Goal: Information Seeking & Learning: Learn about a topic

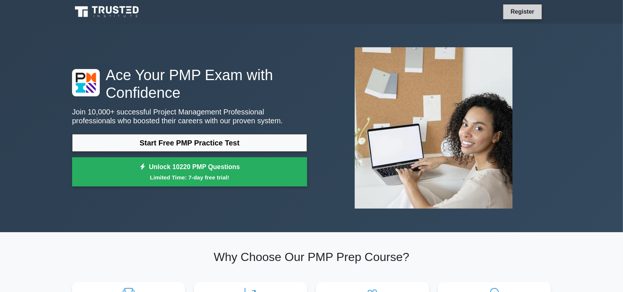
click at [525, 14] on link "Register" at bounding box center [523, 11] width 33 height 9
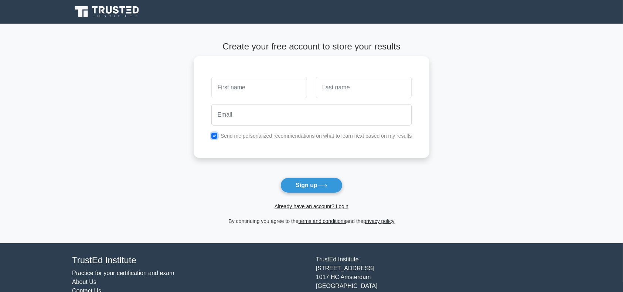
click at [213, 138] on input "checkbox" at bounding box center [215, 136] width 6 height 6
checkbox input "false"
click at [323, 208] on link "Already have an account? Login" at bounding box center [312, 207] width 74 height 6
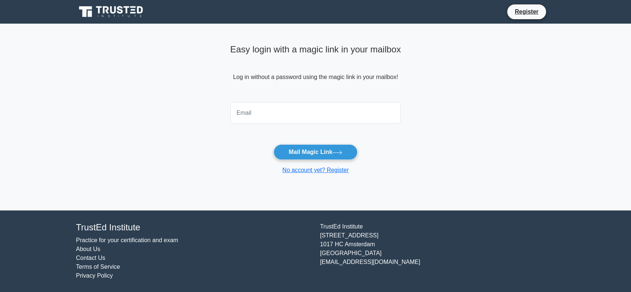
click at [284, 121] on input "email" at bounding box center [315, 112] width 171 height 21
type input "nwenwekhintu.edu@gmail.com"
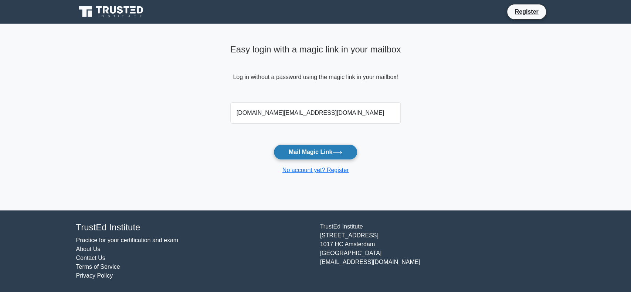
click at [307, 151] on button "Mail Magic Link" at bounding box center [316, 153] width 84 height 16
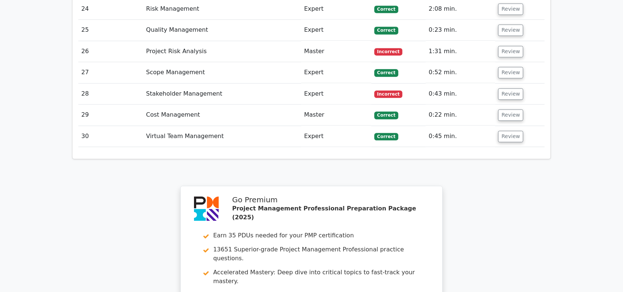
scroll to position [1867, 0]
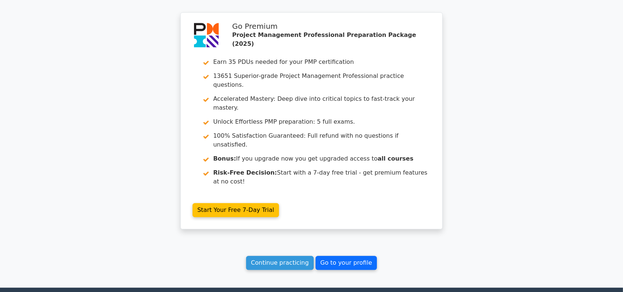
click at [355, 256] on link "Go to your profile" at bounding box center [346, 263] width 61 height 14
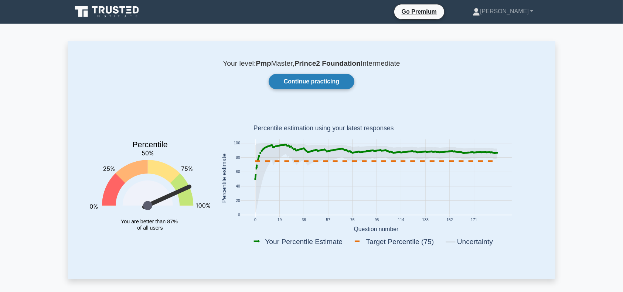
click at [335, 81] on link "Continue practicing" at bounding box center [312, 82] width 86 height 16
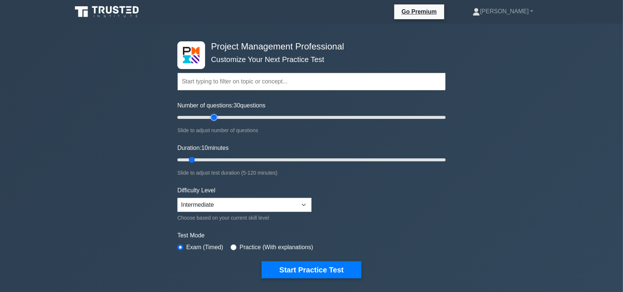
type input "30"
click at [213, 119] on input "Number of questions: 30 questions" at bounding box center [311, 117] width 268 height 9
click at [225, 164] on input "Duration: 10 minutes" at bounding box center [311, 160] width 268 height 9
click at [244, 161] on input "Duration: 35 minutes" at bounding box center [311, 160] width 268 height 9
type input "30"
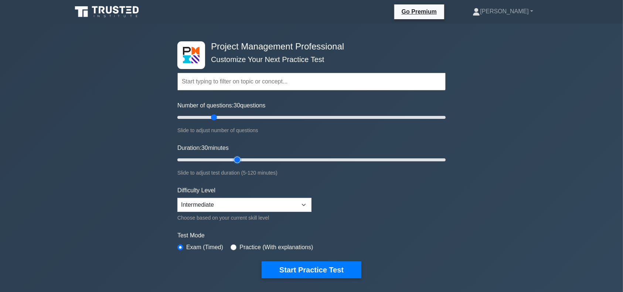
click at [240, 159] on input "Duration: 30 minutes" at bounding box center [311, 160] width 268 height 9
click at [313, 270] on button "Start Practice Test" at bounding box center [312, 270] width 100 height 17
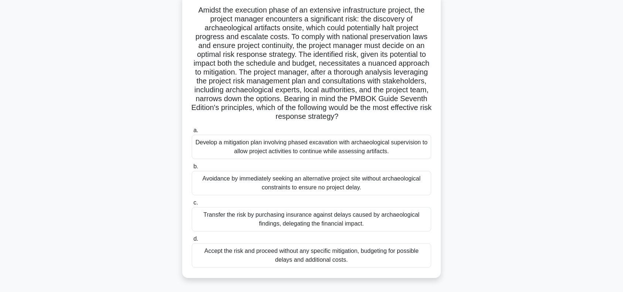
scroll to position [46, 0]
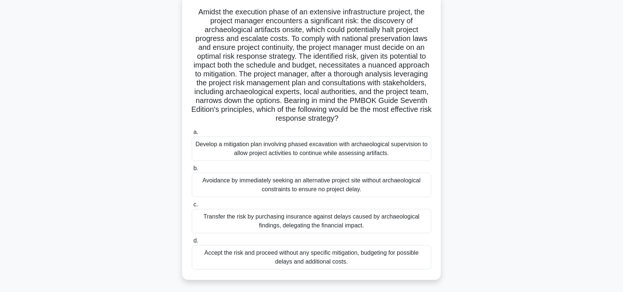
click at [375, 151] on div "Develop a mitigation plan involving phased excavation with archaeological super…" at bounding box center [312, 149] width 240 height 24
click at [192, 135] on input "a. Develop a mitigation plan involving phased excavation with archaeological su…" at bounding box center [192, 132] width 0 height 5
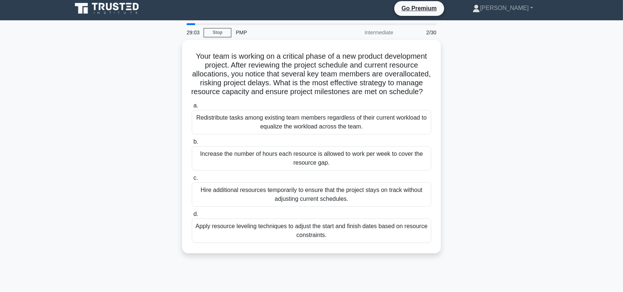
scroll to position [0, 0]
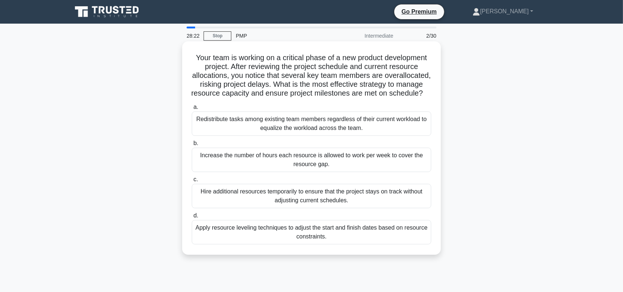
click at [334, 244] on div "Apply resource leveling techniques to adjust the start and finish dates based o…" at bounding box center [312, 232] width 240 height 24
click at [192, 219] on input "d. Apply resource leveling techniques to adjust the start and finish dates base…" at bounding box center [192, 216] width 0 height 5
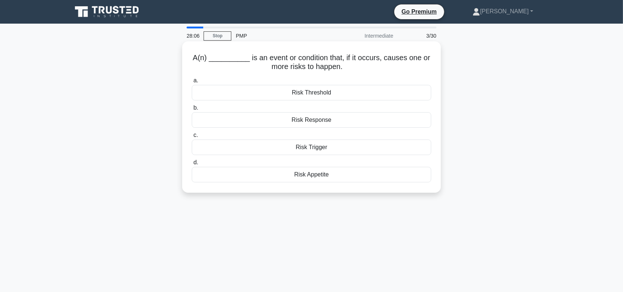
click at [328, 148] on div "Risk Trigger" at bounding box center [312, 148] width 240 height 16
click at [192, 138] on input "c. Risk Trigger" at bounding box center [192, 135] width 0 height 5
click at [333, 121] on div "WBS Dictionary" at bounding box center [312, 120] width 240 height 16
click at [192, 111] on input "b. WBS Dictionary" at bounding box center [192, 108] width 0 height 5
click at [331, 150] on div "Project charter" at bounding box center [312, 148] width 240 height 16
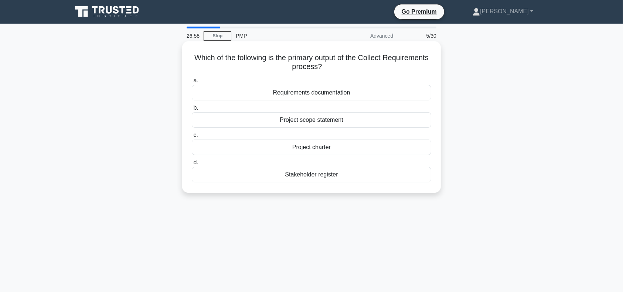
click at [192, 138] on input "c. Project charter" at bounding box center [192, 135] width 0 height 5
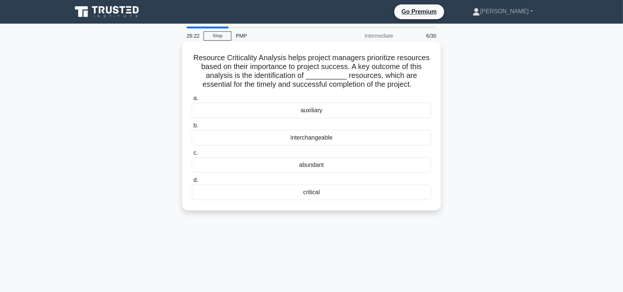
click at [328, 193] on div "critical" at bounding box center [312, 193] width 240 height 16
click at [192, 183] on input "d. critical" at bounding box center [192, 180] width 0 height 5
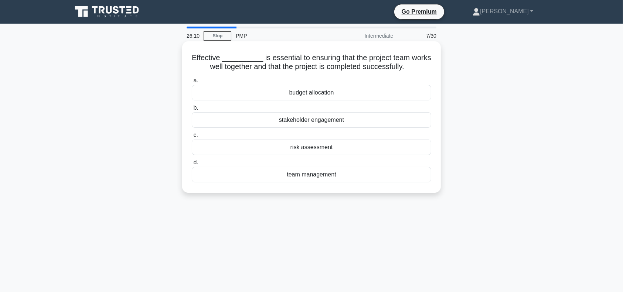
click at [324, 173] on div "team management" at bounding box center [312, 175] width 240 height 16
click at [192, 165] on input "d. team management" at bounding box center [192, 162] width 0 height 5
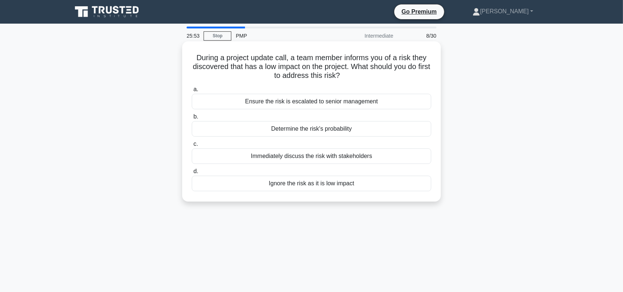
click at [360, 132] on div "Determine the risk's probability" at bounding box center [312, 129] width 240 height 16
click at [192, 119] on input "b. Determine the risk's probability" at bounding box center [192, 117] width 0 height 5
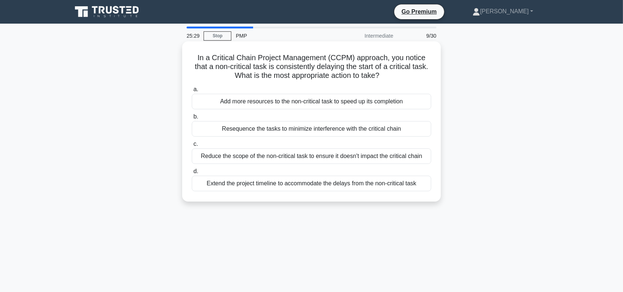
click at [316, 128] on div "Resequence the tasks to minimize interference with the critical chain" at bounding box center [312, 129] width 240 height 16
click at [192, 119] on input "b. Resequence the tasks to minimize interference with the critical chain" at bounding box center [192, 117] width 0 height 5
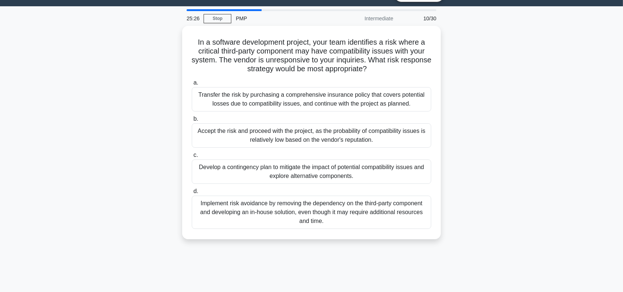
scroll to position [19, 0]
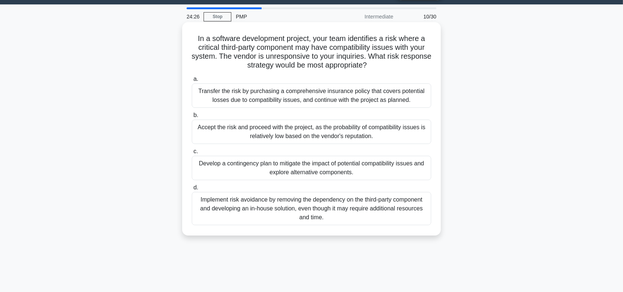
click at [367, 168] on div "Develop a contingency plan to mitigate the impact of potential compatibility is…" at bounding box center [312, 168] width 240 height 24
click at [192, 154] on input "c. Develop a contingency plan to mitigate the impact of potential compatibility…" at bounding box center [192, 151] width 0 height 5
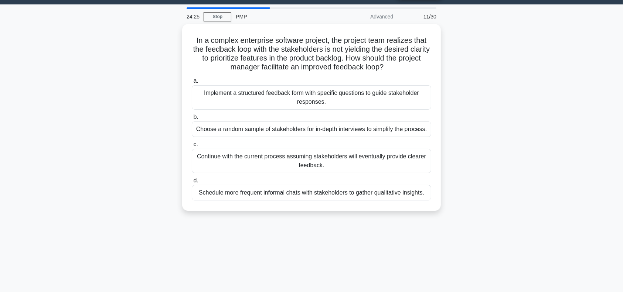
scroll to position [0, 0]
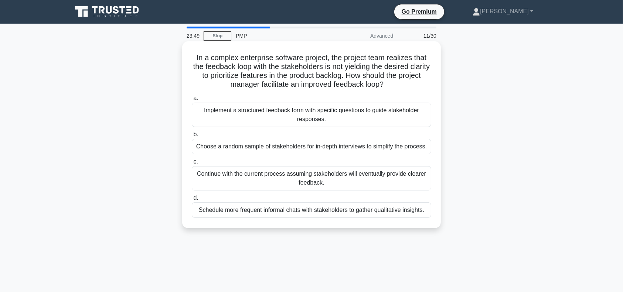
click at [349, 114] on div "Implement a structured feedback form with specific questions to guide stakehold…" at bounding box center [312, 115] width 240 height 24
click at [192, 101] on input "a. Implement a structured feedback form with specific questions to guide stakeh…" at bounding box center [192, 98] width 0 height 5
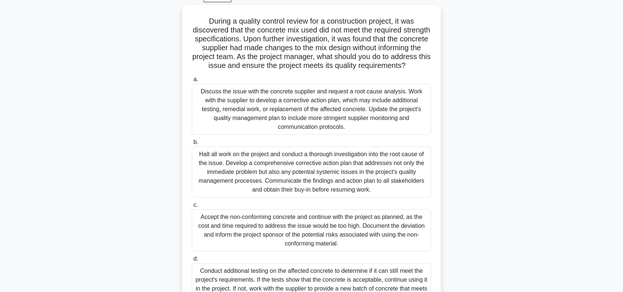
scroll to position [39, 0]
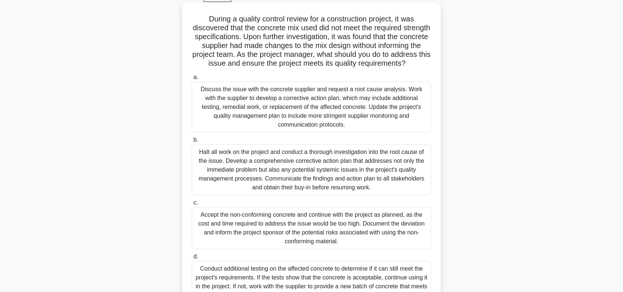
click at [318, 185] on div "Halt all work on the project and conduct a thorough investigation into the root…" at bounding box center [312, 170] width 240 height 51
click at [192, 143] on input "b. Halt all work on the project and conduct a thorough investigation into the r…" at bounding box center [192, 140] width 0 height 5
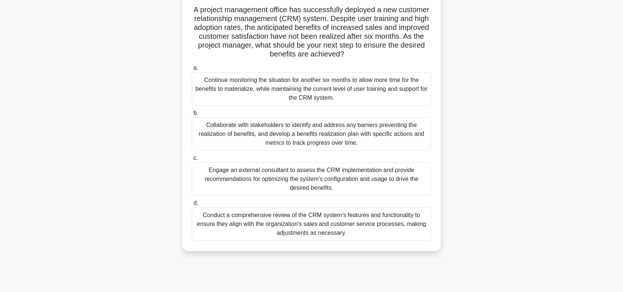
scroll to position [50, 0]
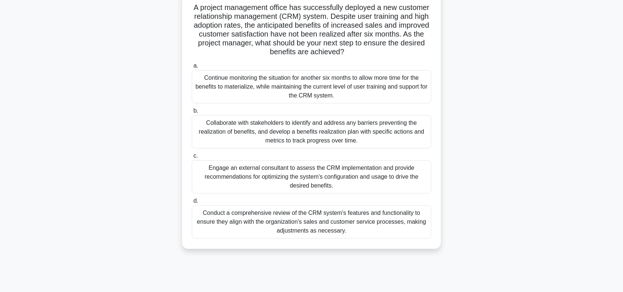
click at [230, 220] on div "Conduct a comprehensive review of the CRM system's features and functionality t…" at bounding box center [312, 222] width 240 height 33
click at [192, 204] on input "d. Conduct a comprehensive review of the CRM system's features and functionalit…" at bounding box center [192, 201] width 0 height 5
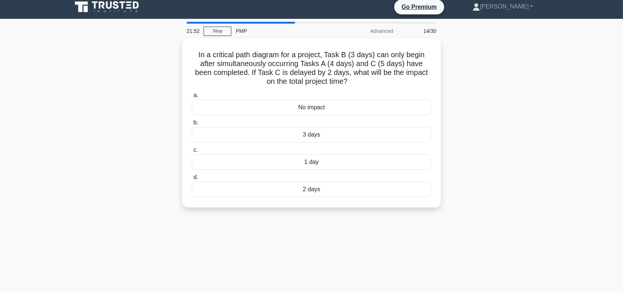
scroll to position [0, 0]
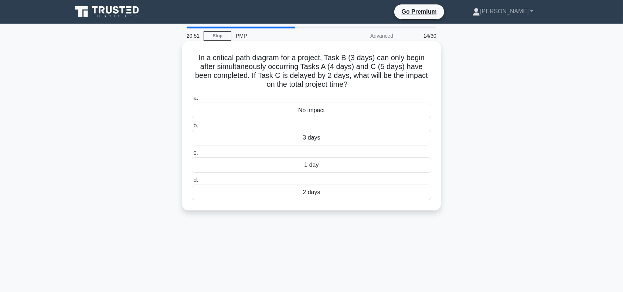
click at [284, 194] on div "2 days" at bounding box center [312, 193] width 240 height 16
click at [192, 183] on input "d. 2 days" at bounding box center [192, 180] width 0 height 5
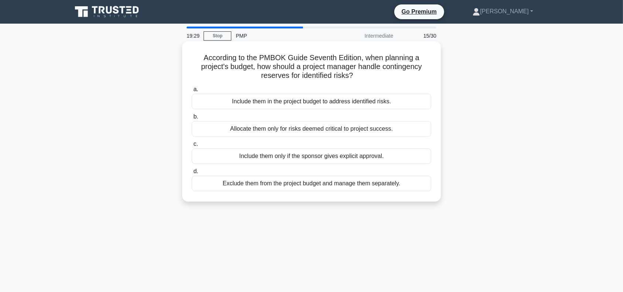
click at [335, 103] on div "Include them in the project budget to address identified risks." at bounding box center [312, 102] width 240 height 16
click at [192, 92] on input "a. Include them in the project budget to address identified risks." at bounding box center [192, 89] width 0 height 5
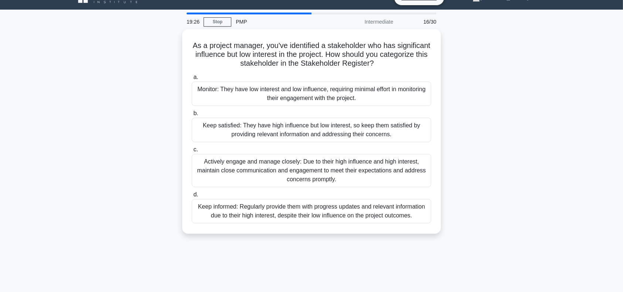
scroll to position [20, 0]
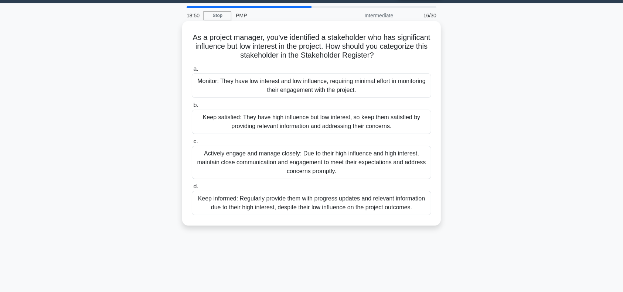
click at [372, 120] on div "Keep satisfied: They have high influence but low interest, so keep them satisfi…" at bounding box center [312, 122] width 240 height 24
click at [192, 108] on input "b. Keep satisfied: They have high influence but low interest, so keep them sati…" at bounding box center [192, 105] width 0 height 5
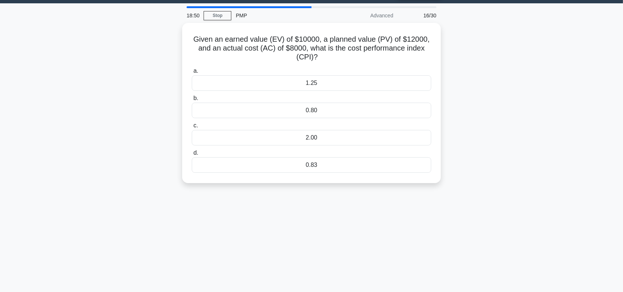
scroll to position [0, 0]
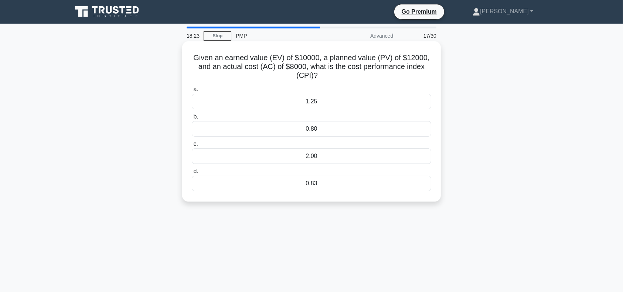
click at [346, 100] on div "1.25" at bounding box center [312, 102] width 240 height 16
click at [192, 92] on input "a. 1.25" at bounding box center [192, 89] width 0 height 5
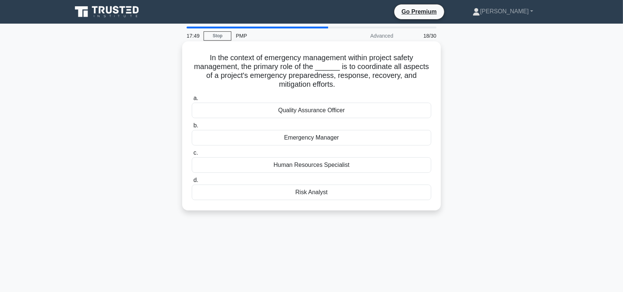
click at [326, 136] on div "Emergency Manager" at bounding box center [312, 138] width 240 height 16
click at [192, 128] on input "b. Emergency Manager" at bounding box center [192, 126] width 0 height 5
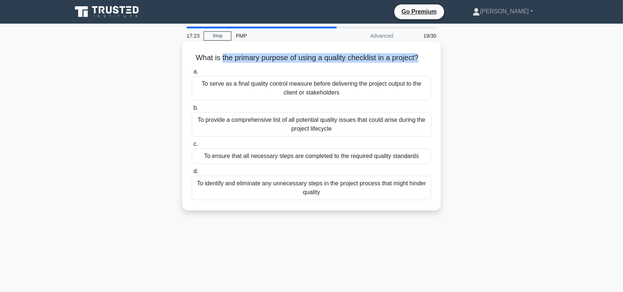
drag, startPoint x: 420, startPoint y: 56, endPoint x: 220, endPoint y: 58, distance: 200.4
click at [220, 58] on h5 "What is the primary purpose of using a quality checklist in a project? .spinner…" at bounding box center [311, 58] width 241 height 10
copy h5 "the primary purpose of using a quality checklist in a project?"
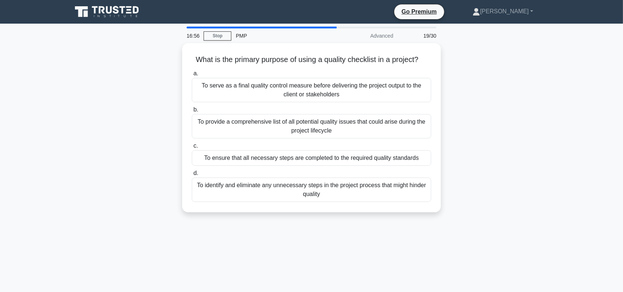
click at [469, 135] on div "What is the primary purpose of using a quality checklist in a project? .spinner…" at bounding box center [312, 132] width 488 height 178
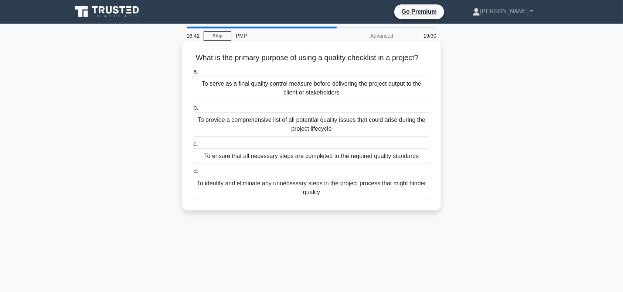
click at [323, 90] on div "To serve as a final quality control measure before delivering the project outpu…" at bounding box center [312, 88] width 240 height 24
click at [192, 74] on input "a. To serve as a final quality control measure before delivering the project ou…" at bounding box center [192, 72] width 0 height 5
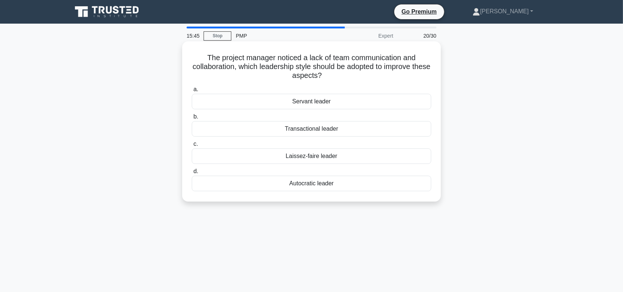
click at [346, 99] on div "Servant leader" at bounding box center [312, 102] width 240 height 16
click at [192, 92] on input "a. Servant leader" at bounding box center [192, 89] width 0 height 5
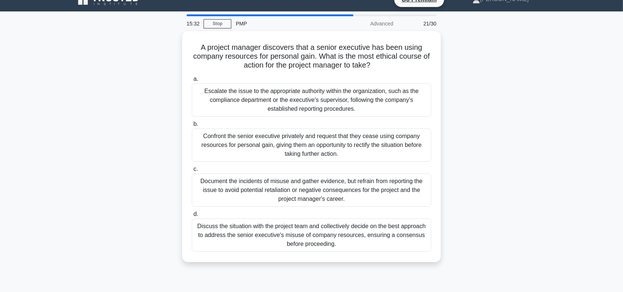
scroll to position [10, 0]
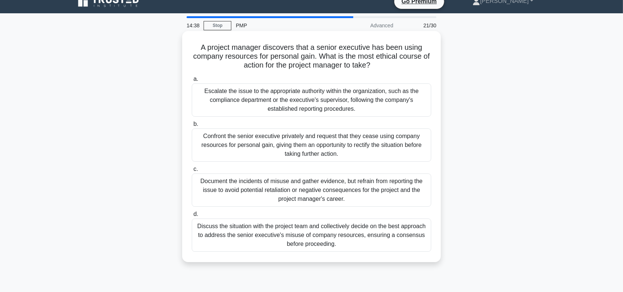
click at [371, 98] on div "Escalate the issue to the appropriate authority within the organization, such a…" at bounding box center [312, 100] width 240 height 33
click at [192, 82] on input "a. Escalate the issue to the appropriate authority within the organization, suc…" at bounding box center [192, 79] width 0 height 5
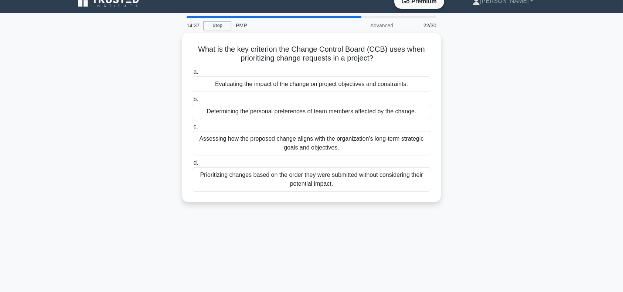
scroll to position [0, 0]
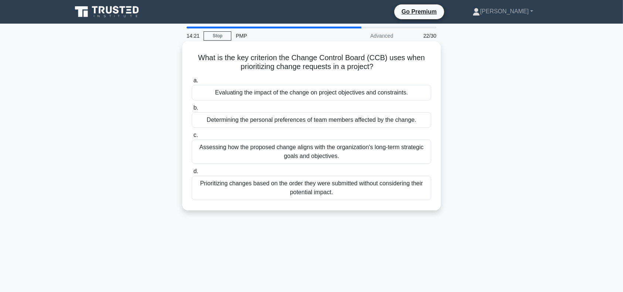
click at [385, 91] on div "Evaluating the impact of the change on project objectives and constraints." at bounding box center [312, 93] width 240 height 16
click at [192, 83] on input "a. Evaluating the impact of the change on project objectives and constraints." at bounding box center [192, 80] width 0 height 5
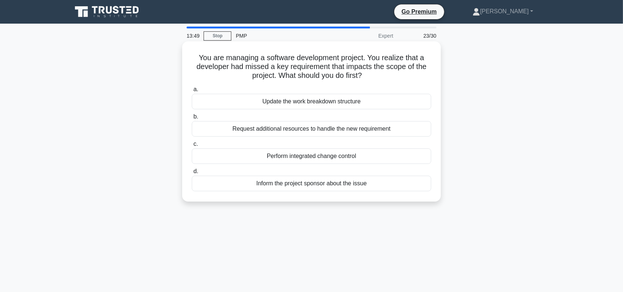
click at [338, 155] on div "Perform integrated change control" at bounding box center [312, 157] width 240 height 16
click at [192, 147] on input "c. Perform integrated change control" at bounding box center [192, 144] width 0 height 5
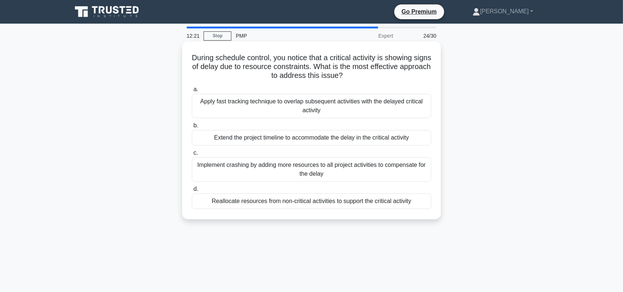
click at [252, 203] on div "Reallocate resources from non-critical activities to support the critical activ…" at bounding box center [312, 202] width 240 height 16
click at [192, 192] on input "d. Reallocate resources from non-critical activities to support the critical ac…" at bounding box center [192, 189] width 0 height 5
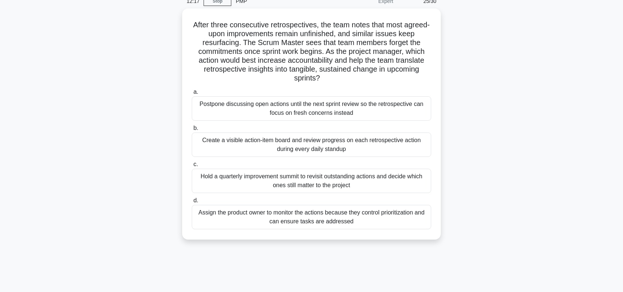
scroll to position [35, 0]
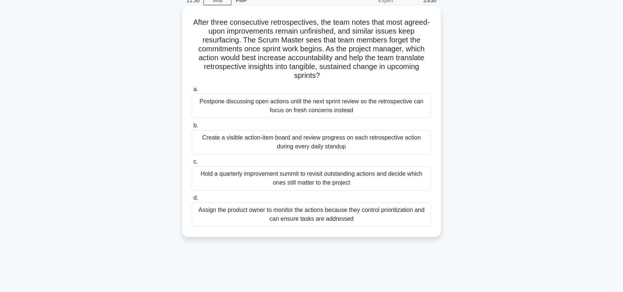
click at [361, 138] on div "Create a visible action-item board and review progress on each retrospective ac…" at bounding box center [312, 142] width 240 height 24
click at [192, 128] on input "b. Create a visible action-item board and review progress on each retrospective…" at bounding box center [192, 126] width 0 height 5
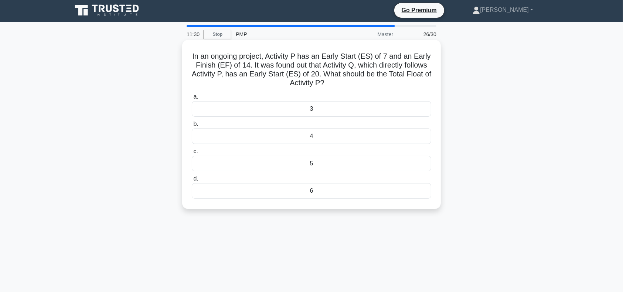
scroll to position [0, 0]
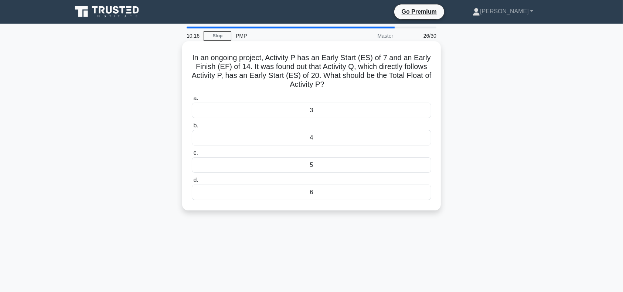
click at [337, 191] on div "6" at bounding box center [312, 193] width 240 height 16
click at [192, 183] on input "d. 6" at bounding box center [192, 180] width 0 height 5
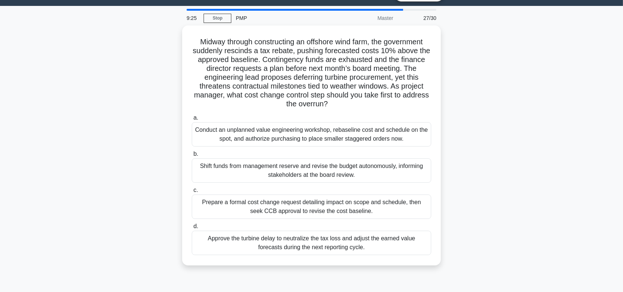
scroll to position [13, 0]
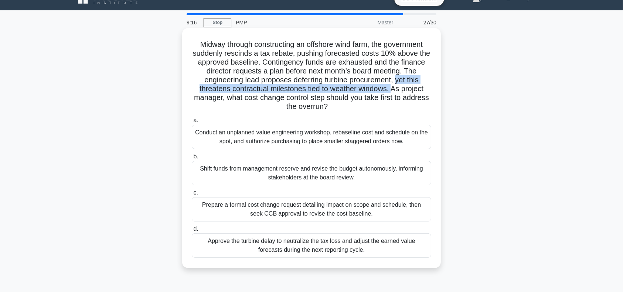
drag, startPoint x: 399, startPoint y: 80, endPoint x: 393, endPoint y: 87, distance: 9.2
click at [393, 87] on h5 "Midway through constructing an offshore wind farm, the government suddenly resc…" at bounding box center [311, 76] width 241 height 72
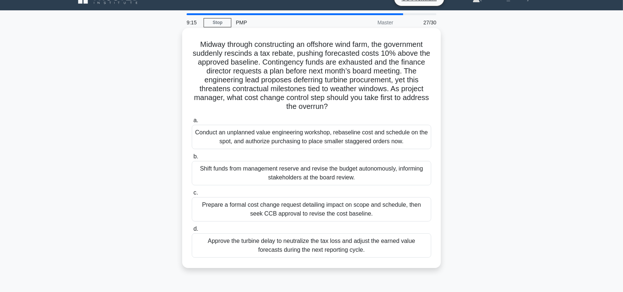
click at [379, 102] on h5 "Midway through constructing an offshore wind farm, the government suddenly resc…" at bounding box center [311, 76] width 241 height 72
drag, startPoint x: 393, startPoint y: 90, endPoint x: 392, endPoint y: 113, distance: 23.0
click at [392, 113] on div "Midway through constructing an offshore wind farm, the government suddenly resc…" at bounding box center [311, 148] width 253 height 234
drag, startPoint x: 372, startPoint y: 116, endPoint x: 361, endPoint y: 112, distance: 11.9
click at [372, 115] on div "a. Conduct an unplanned value engineering workshop, rebaseline cost and schedul…" at bounding box center [311, 187] width 248 height 145
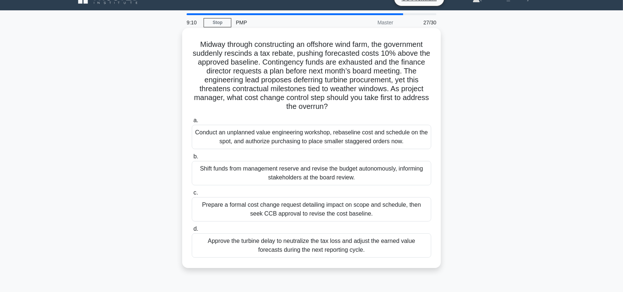
drag, startPoint x: 355, startPoint y: 105, endPoint x: 390, endPoint y: 86, distance: 39.7
click at [390, 86] on h5 "Midway through constructing an offshore wind farm, the government suddenly resc…" at bounding box center [311, 76] width 241 height 72
click at [393, 104] on h5 "Midway through constructing an offshore wind farm, the government suddenly resc…" at bounding box center [311, 76] width 241 height 72
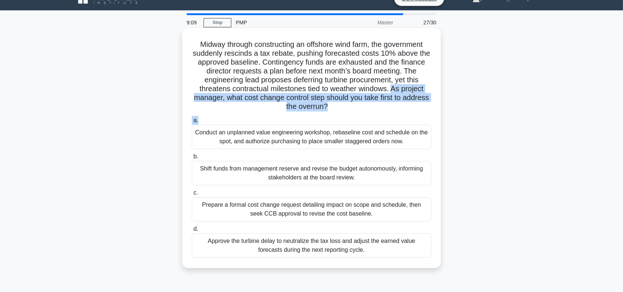
drag, startPoint x: 393, startPoint y: 88, endPoint x: 392, endPoint y: 114, distance: 25.9
click at [392, 114] on div "Midway through constructing an offshore wind farm, the government suddenly resc…" at bounding box center [311, 148] width 253 height 234
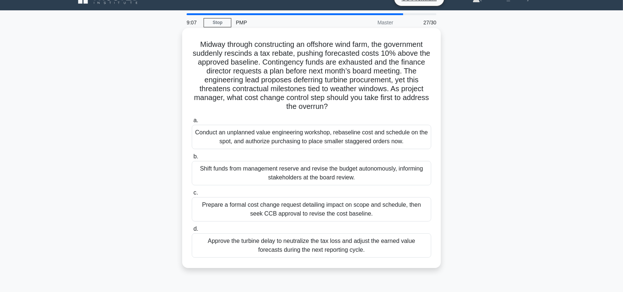
click at [392, 90] on h5 "Midway through constructing an offshore wind farm, the government suddenly resc…" at bounding box center [311, 76] width 241 height 72
drag, startPoint x: 396, startPoint y: 88, endPoint x: 402, endPoint y: 109, distance: 22.2
click at [402, 109] on h5 "Midway through constructing an offshore wind farm, the government suddenly resc…" at bounding box center [311, 76] width 241 height 72
click at [367, 116] on label "a. Conduct an unplanned value engineering workshop, rebaseline cost and schedul…" at bounding box center [312, 132] width 240 height 33
click at [192, 118] on input "a. Conduct an unplanned value engineering workshop, rebaseline cost and schedul…" at bounding box center [192, 120] width 0 height 5
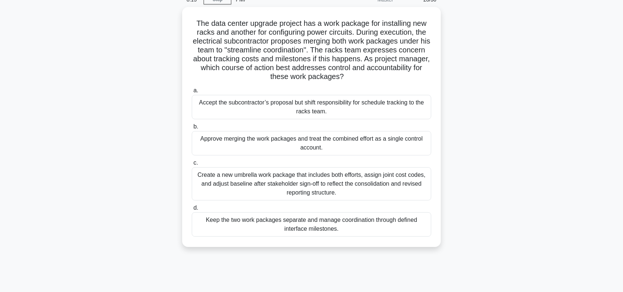
scroll to position [37, 0]
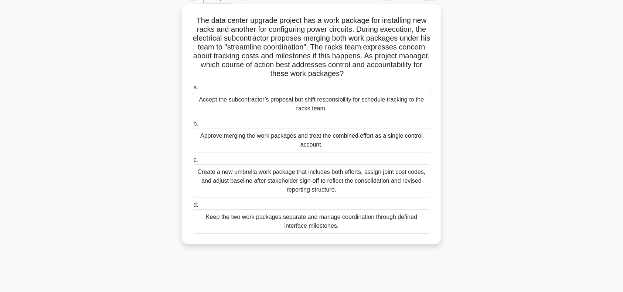
click at [375, 226] on div "Keep the two work packages separate and manage coordination through defined int…" at bounding box center [312, 222] width 240 height 24
click at [192, 208] on input "d. Keep the two work packages separate and manage coordination through defined …" at bounding box center [192, 205] width 0 height 5
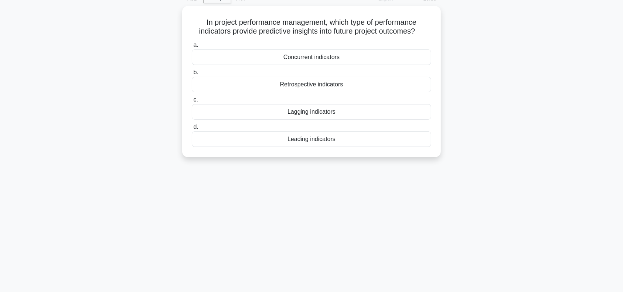
scroll to position [0, 0]
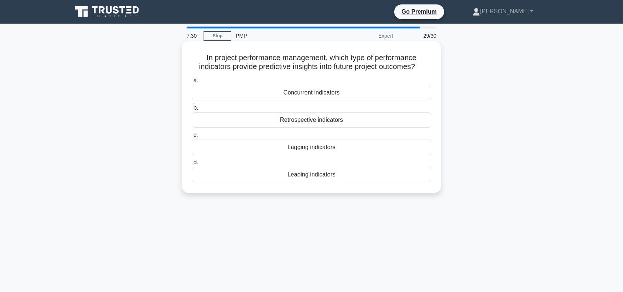
drag, startPoint x: 435, startPoint y: 64, endPoint x: 329, endPoint y: 54, distance: 106.3
click at [329, 54] on div "In project performance management, which type of performance indicators provide…" at bounding box center [311, 117] width 253 height 146
copy h5 "which type of performance indicators provide predictive insights into future pr…"
click at [310, 172] on div "Leading indicators" at bounding box center [312, 175] width 240 height 16
click at [192, 165] on input "d. Leading indicators" at bounding box center [192, 162] width 0 height 5
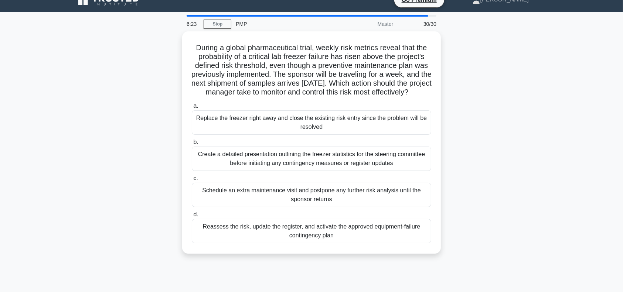
scroll to position [20, 0]
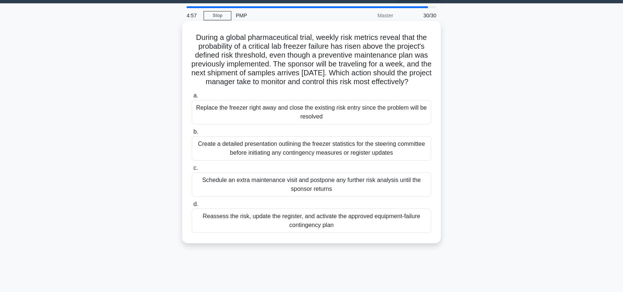
click at [376, 233] on div "Reassess the risk, update the register, and activate the approved equipment-fai…" at bounding box center [312, 221] width 240 height 24
click at [192, 207] on input "d. Reassess the risk, update the register, and activate the approved equipment-…" at bounding box center [192, 204] width 0 height 5
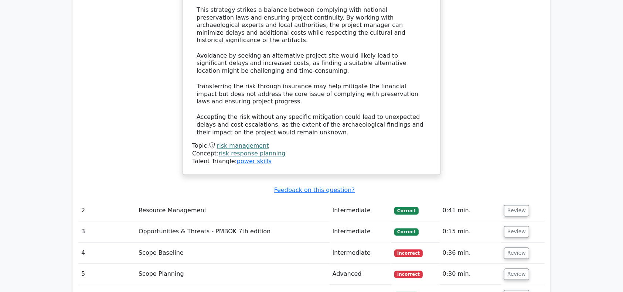
scroll to position [1372, 0]
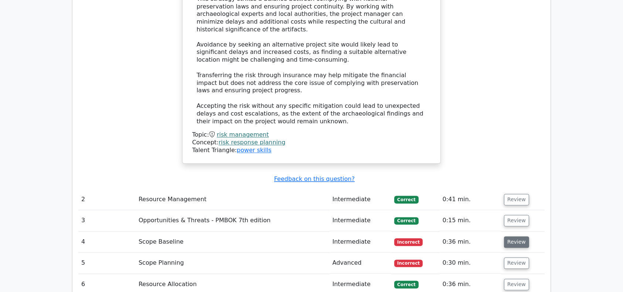
click at [522, 237] on button "Review" at bounding box center [516, 242] width 25 height 11
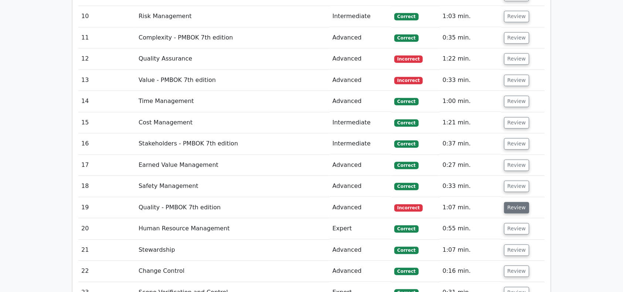
scroll to position [1762, 0]
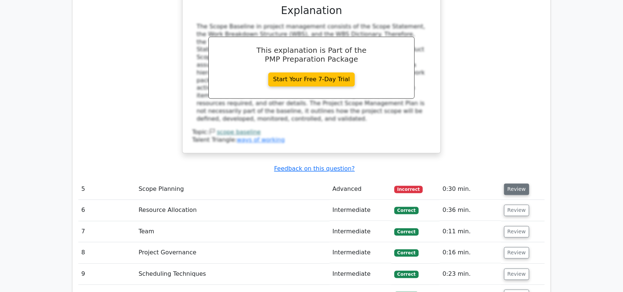
click at [521, 184] on button "Review" at bounding box center [516, 189] width 25 height 11
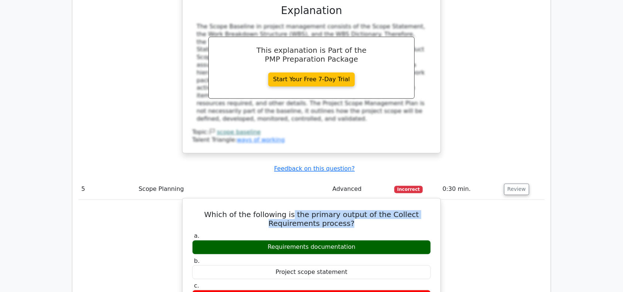
drag, startPoint x: 298, startPoint y: 136, endPoint x: 356, endPoint y: 147, distance: 59.1
click at [356, 210] on h5 "Which of the following is the primary output of the Collect Requirements proces…" at bounding box center [312, 219] width 240 height 18
copy h5 "the primary output of the Collect Requirements process?"
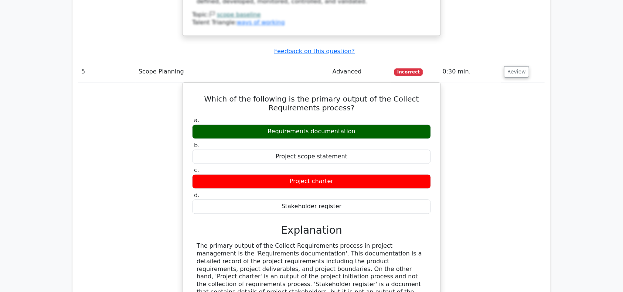
scroll to position [1944, 0]
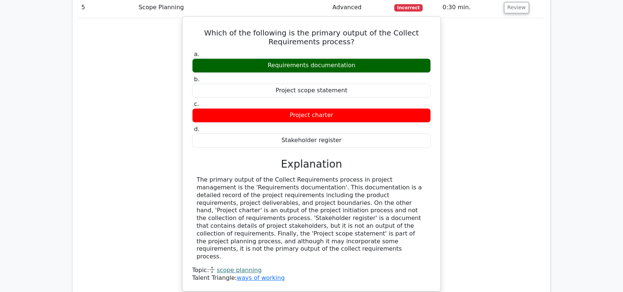
drag, startPoint x: 199, startPoint y: 102, endPoint x: 352, endPoint y: 167, distance: 167.2
click at [352, 176] on div "The primary output of the Collect Requirements process in project management is…" at bounding box center [312, 218] width 230 height 85
click at [300, 176] on div "The primary output of the Collect Requirements process in project management is…" at bounding box center [312, 218] width 230 height 85
drag, startPoint x: 195, startPoint y: 104, endPoint x: 333, endPoint y: 166, distance: 151.5
click at [333, 176] on div "The primary output of the Collect Requirements process in project management is…" at bounding box center [311, 218] width 239 height 85
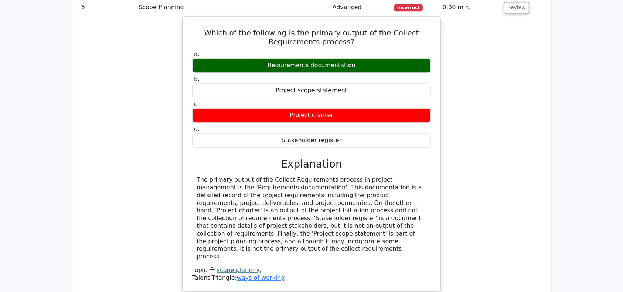
copy div "The primary output of the Collect Requirements process in project management is…"
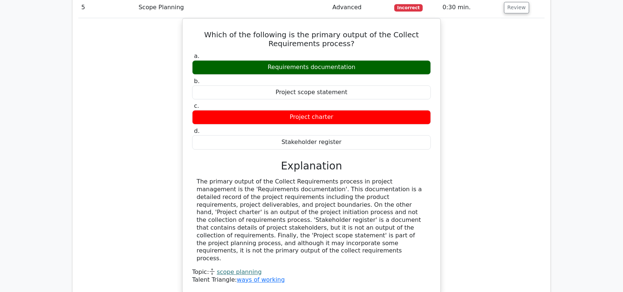
click at [525, 143] on div "Which of the following is the primary output of the Collect Requirements proces…" at bounding box center [311, 160] width 467 height 284
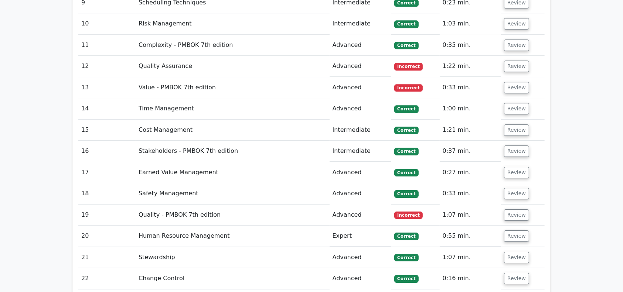
scroll to position [2281, 0]
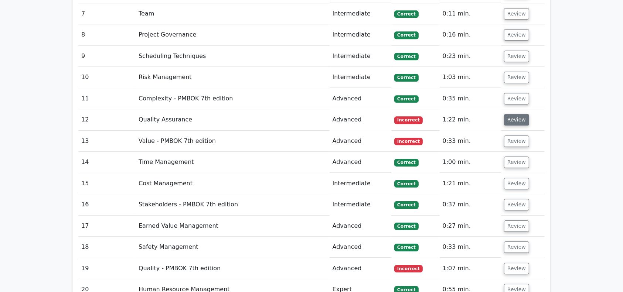
click at [522, 114] on button "Review" at bounding box center [516, 119] width 25 height 11
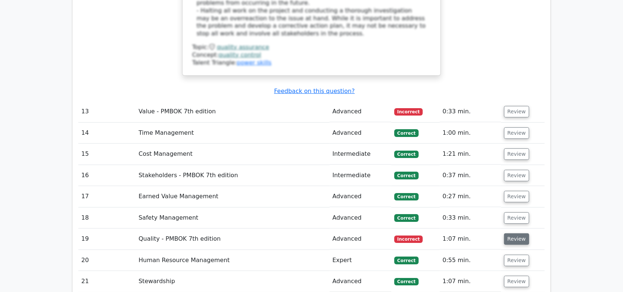
scroll to position [2560, 0]
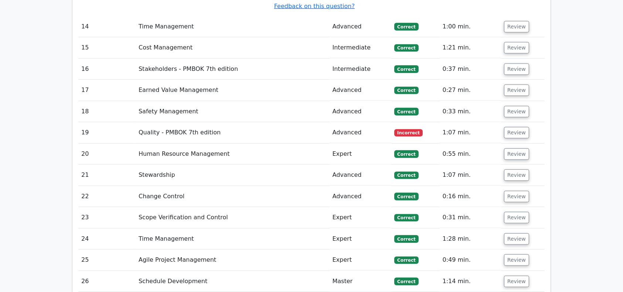
scroll to position [3326, 0]
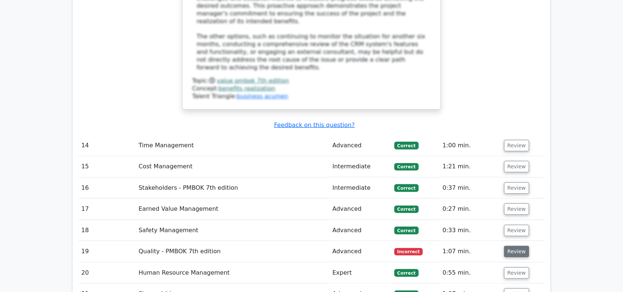
click at [511, 246] on button "Review" at bounding box center [516, 251] width 25 height 11
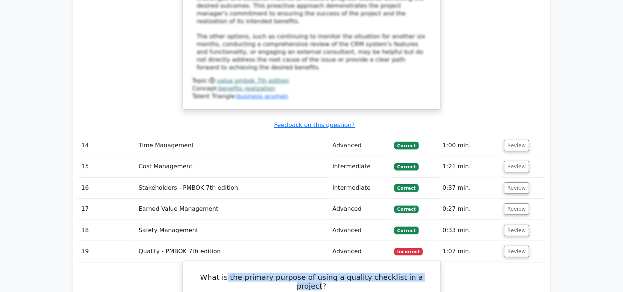
drag, startPoint x: 222, startPoint y: 135, endPoint x: 423, endPoint y: 136, distance: 200.4
click at [423, 273] on h5 "What is the primary purpose of using a quality checklist in a project?" at bounding box center [312, 282] width 240 height 18
copy h5 "the primary purpose of using a quality checklist in a project"
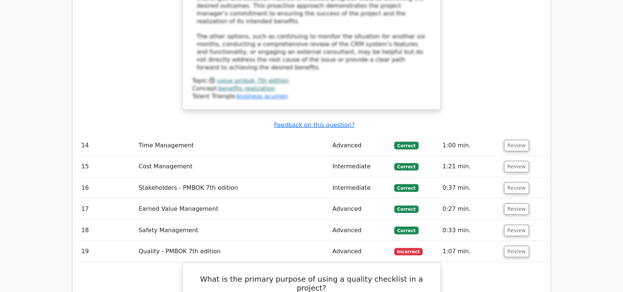
drag, startPoint x: 200, startPoint y: 220, endPoint x: 444, endPoint y: 219, distance: 243.7
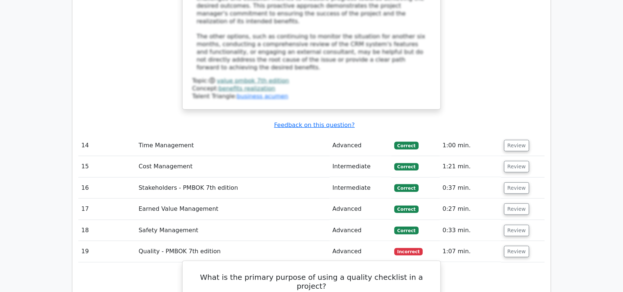
copy div "To ensure that all necessary steps are completed to the required quality standa…"
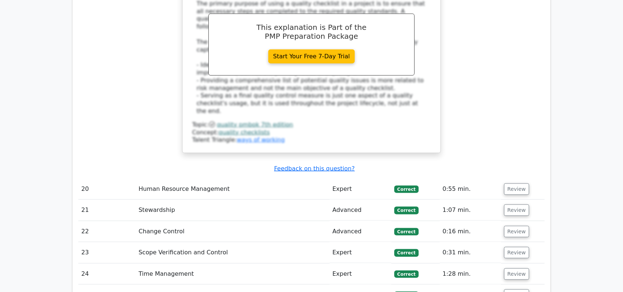
scroll to position [3793, 0]
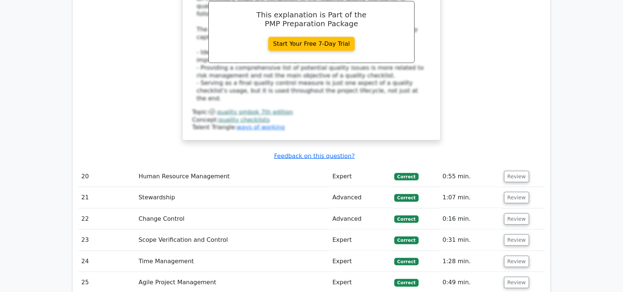
click at [521, 277] on button "Review" at bounding box center [516, 282] width 25 height 11
click at [518, 256] on button "Review" at bounding box center [516, 261] width 25 height 11
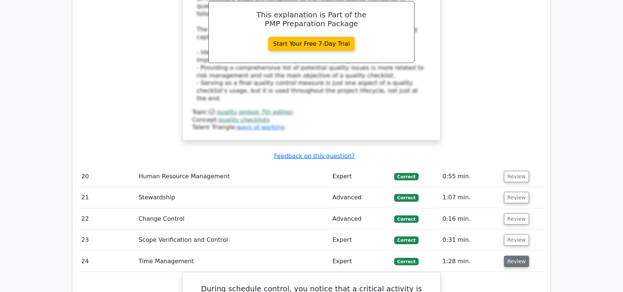
click at [518, 256] on button "Review" at bounding box center [516, 261] width 25 height 11
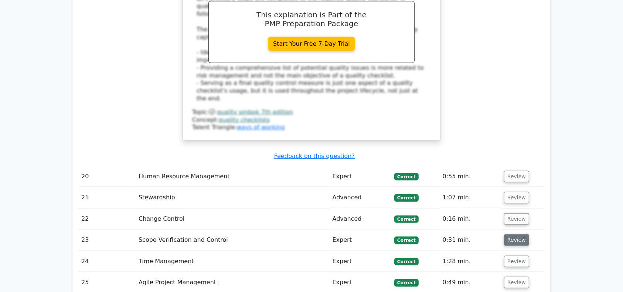
click at [521, 235] on button "Review" at bounding box center [516, 240] width 25 height 11
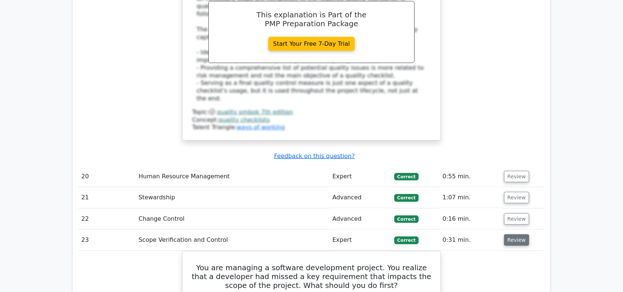
click at [521, 235] on button "Review" at bounding box center [516, 240] width 25 height 11
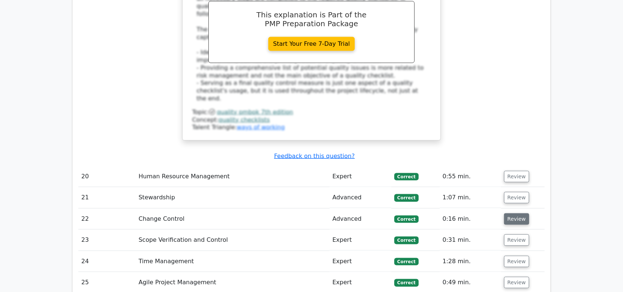
click at [520, 214] on button "Review" at bounding box center [516, 219] width 25 height 11
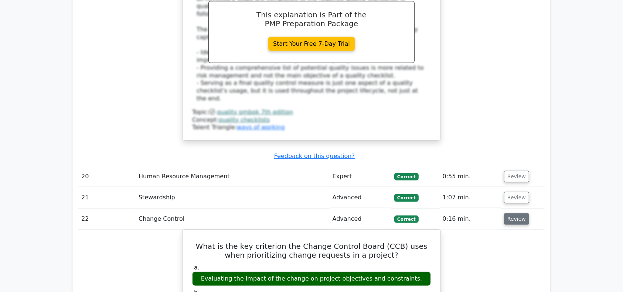
click at [520, 214] on button "Review" at bounding box center [516, 219] width 25 height 11
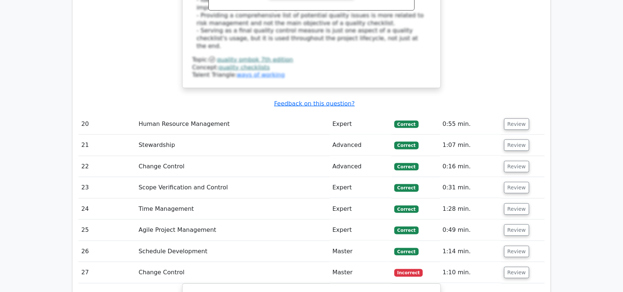
scroll to position [3951, 0]
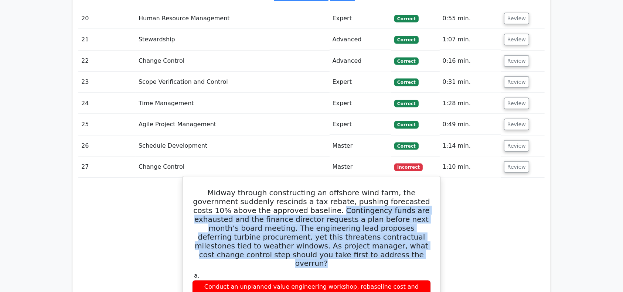
drag, startPoint x: 263, startPoint y: 40, endPoint x: 374, endPoint y: 93, distance: 122.9
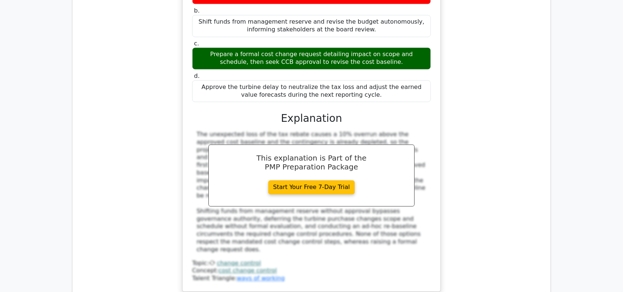
scroll to position [4524, 0]
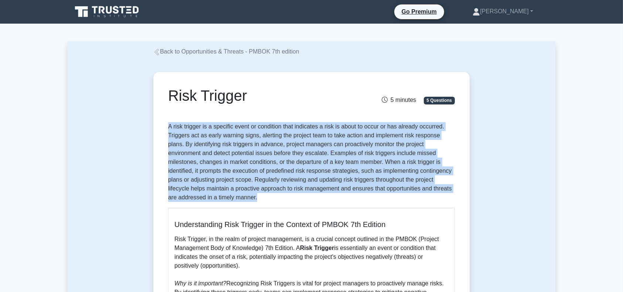
drag, startPoint x: 166, startPoint y: 125, endPoint x: 258, endPoint y: 198, distance: 117.8
copy p "A risk trigger is a specific event or condition that indicates a risk is about …"
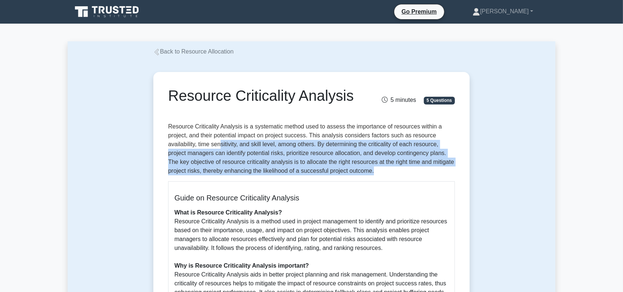
drag, startPoint x: 399, startPoint y: 173, endPoint x: 222, endPoint y: 145, distance: 179.3
click at [222, 145] on p "Resource Criticality Analysis is a systematic method used to assess the importa…" at bounding box center [311, 148] width 287 height 53
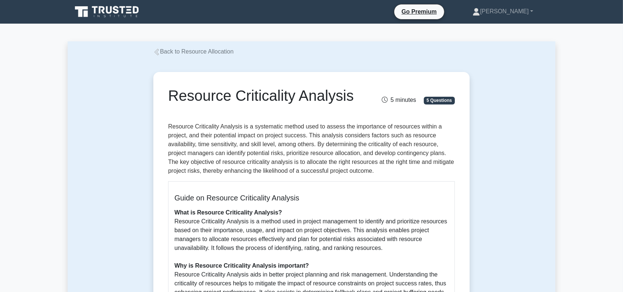
click at [217, 215] on b "What is Resource Criticality Analysis?" at bounding box center [229, 213] width 108 height 6
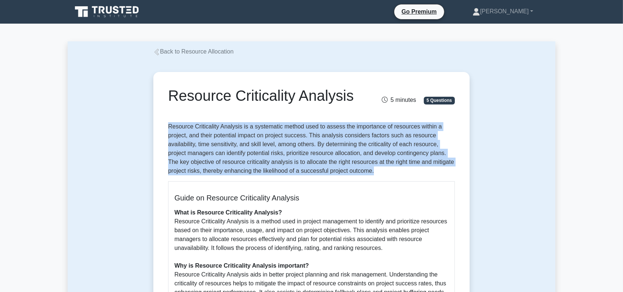
drag, startPoint x: 167, startPoint y: 123, endPoint x: 397, endPoint y: 169, distance: 234.6
copy p "Resource Criticality Analysis is a systematic method used to assess the importa…"
